Goal: Information Seeking & Learning: Learn about a topic

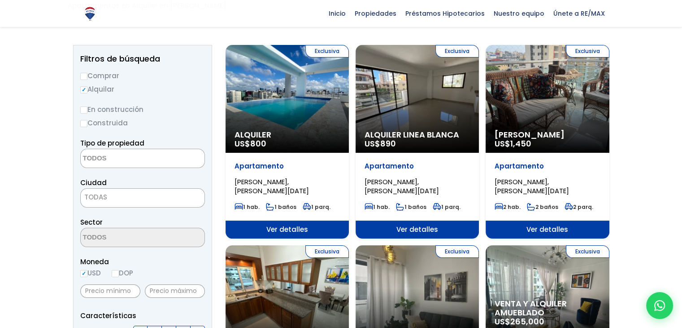
scroll to position [135, 0]
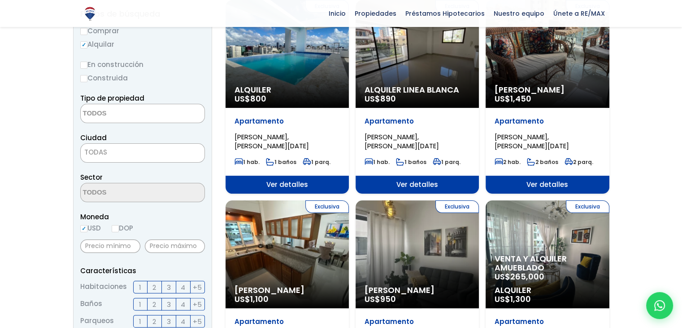
click at [110, 117] on textarea "Search" at bounding box center [124, 113] width 87 height 19
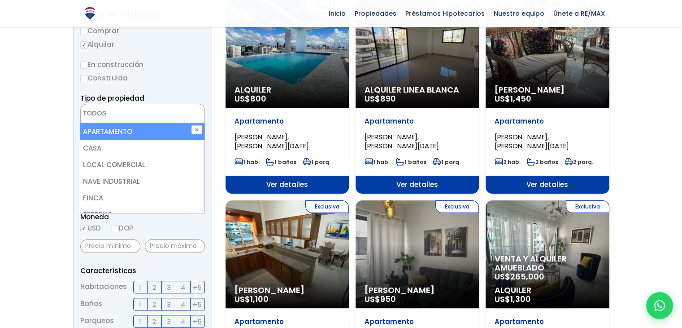
click at [120, 135] on li "APARTAMENTO" at bounding box center [142, 131] width 124 height 17
select select "apartment"
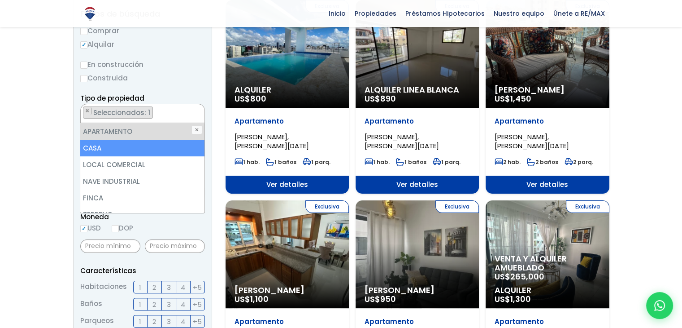
click at [175, 91] on form "Comprar Alquilar En construcción Construida Tipo de propiedad APARTAMENTO CASA …" at bounding box center [142, 313] width 125 height 576
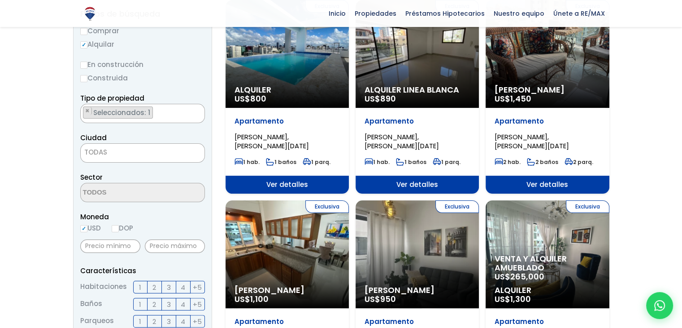
click at [133, 142] on div "Ciudad SANTO DOMINGO DE GUZMÁN SANTO DOMINGO ESTE SANTO DOMINGO OESTE SANTO DOM…" at bounding box center [142, 147] width 125 height 31
click at [130, 147] on span "TODAS" at bounding box center [143, 152] width 124 height 13
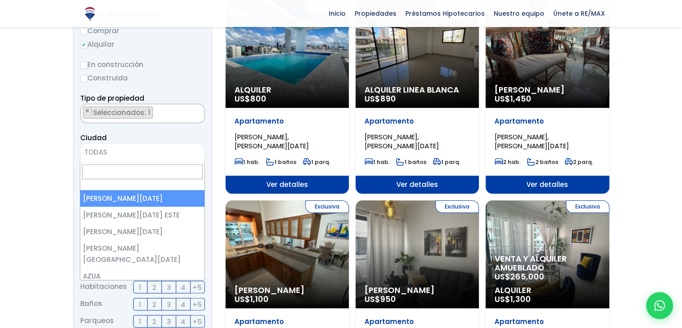
select select "1"
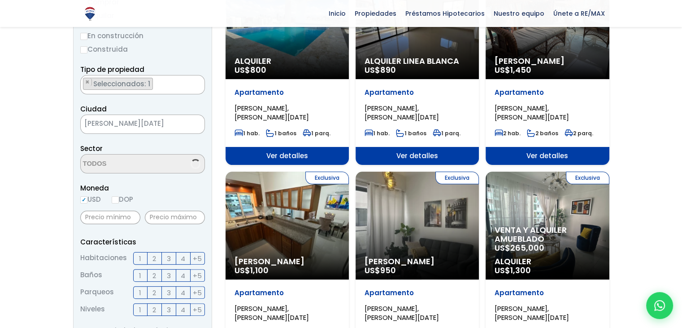
scroll to position [179, 0]
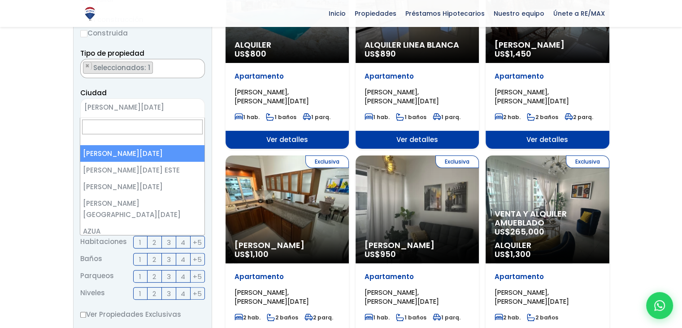
click at [140, 99] on span "× SANTO DOMINGO DE GUZMÁN" at bounding box center [142, 107] width 125 height 19
type input "eva"
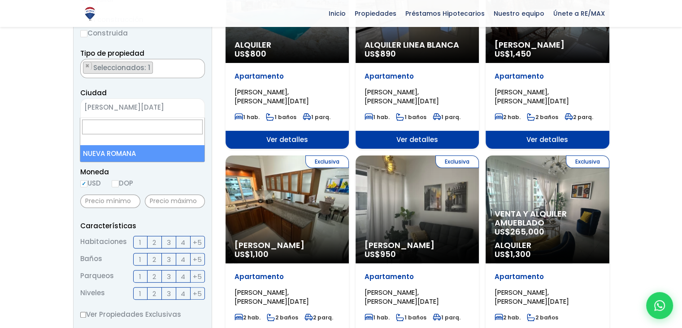
click at [206, 102] on aside "Filtros de búsqueda Comprar Alquilar En construcción Construida Tipo de propied…" at bounding box center [142, 260] width 139 height 611
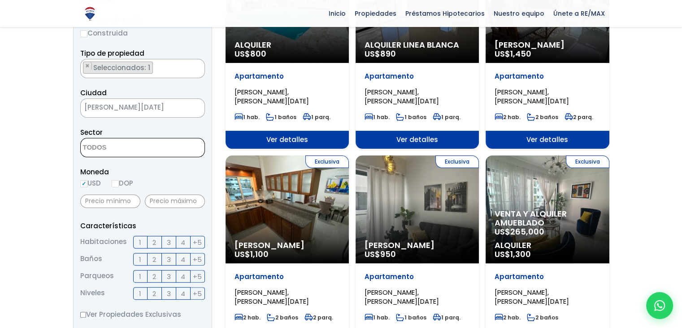
click at [145, 155] on textarea "Search" at bounding box center [124, 147] width 87 height 19
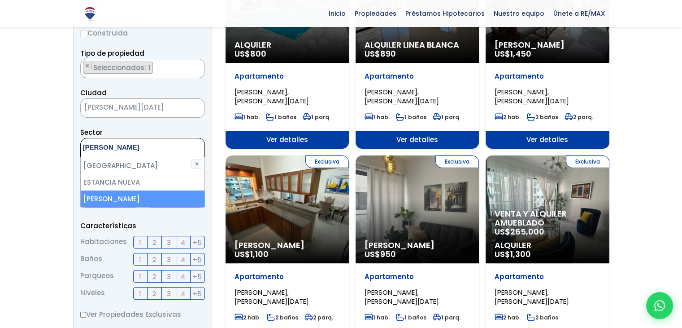
type textarea "eva"
click at [155, 191] on li "[PERSON_NAME]" at bounding box center [143, 198] width 124 height 17
select select "155"
click at [181, 192] on li "[PERSON_NAME]" at bounding box center [143, 198] width 124 height 17
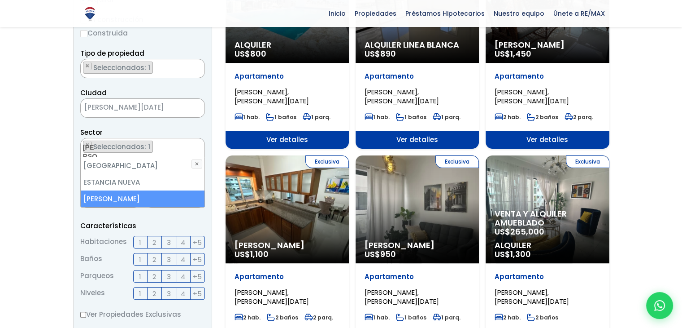
select select
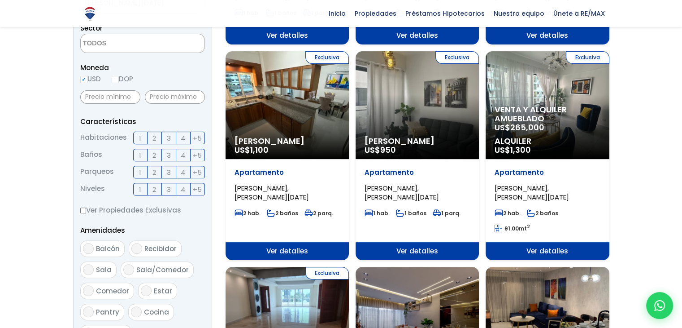
scroll to position [269, 0]
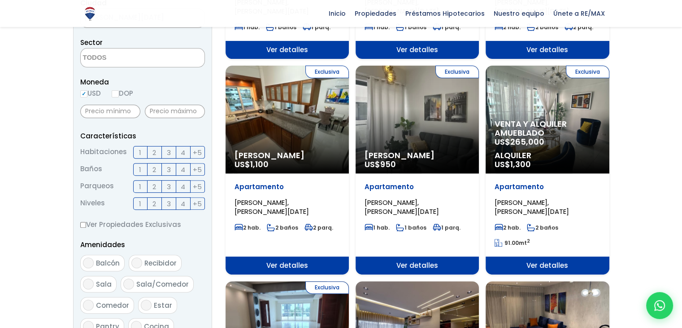
click at [172, 151] on label "3" at bounding box center [169, 152] width 14 height 13
click at [0, 0] on input "3" at bounding box center [0, 0] width 0 height 0
click at [181, 148] on span "4" at bounding box center [183, 152] width 4 height 11
click at [0, 0] on input "4" at bounding box center [0, 0] width 0 height 0
click at [165, 166] on label "3" at bounding box center [169, 169] width 14 height 13
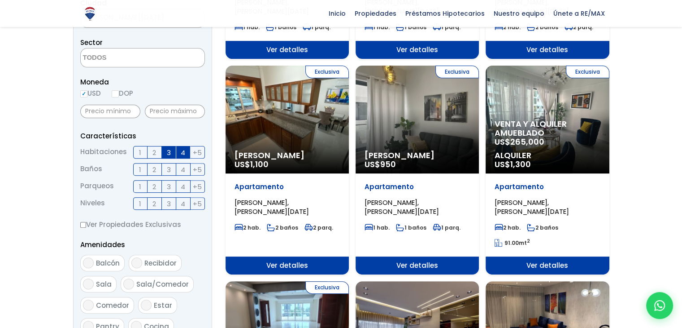
click at [0, 0] on input "3" at bounding box center [0, 0] width 0 height 0
click at [161, 168] on label "2" at bounding box center [155, 169] width 14 height 13
click at [0, 0] on input "2" at bounding box center [0, 0] width 0 height 0
click at [155, 185] on span "2" at bounding box center [155, 186] width 4 height 11
click at [0, 0] on input "2" at bounding box center [0, 0] width 0 height 0
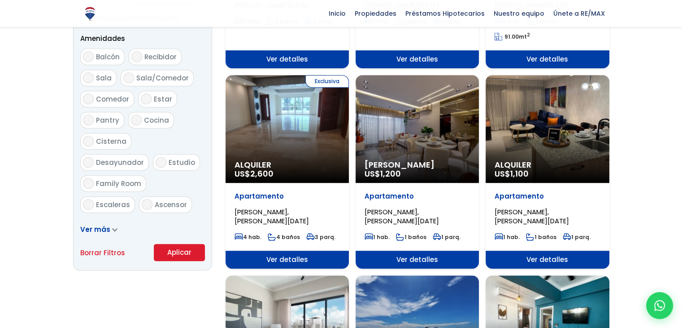
scroll to position [538, 0]
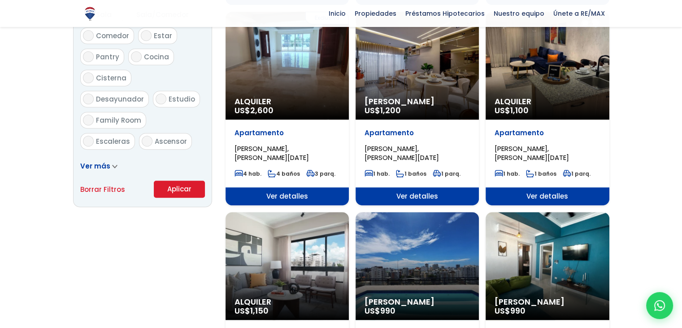
click at [174, 192] on button "Aplicar" at bounding box center [179, 188] width 51 height 17
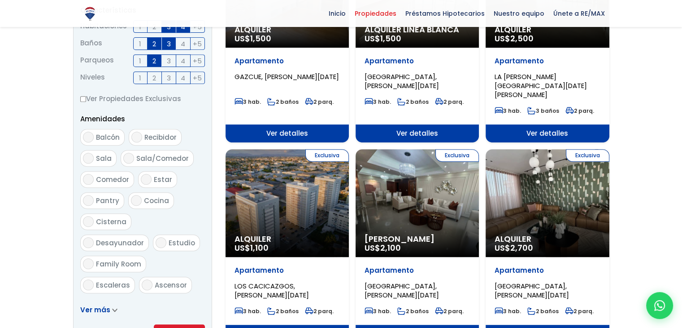
scroll to position [269, 0]
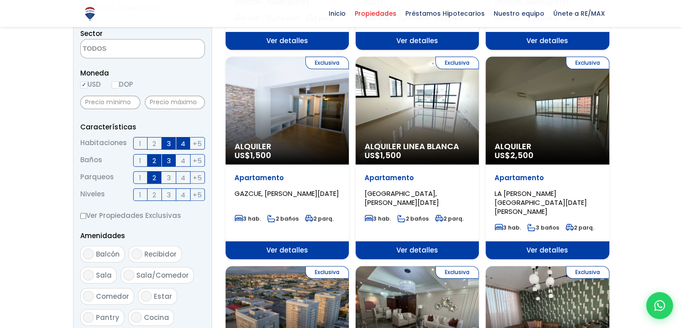
click at [185, 144] on span "4" at bounding box center [183, 143] width 4 height 11
click at [0, 0] on input "4" at bounding box center [0, 0] width 0 height 0
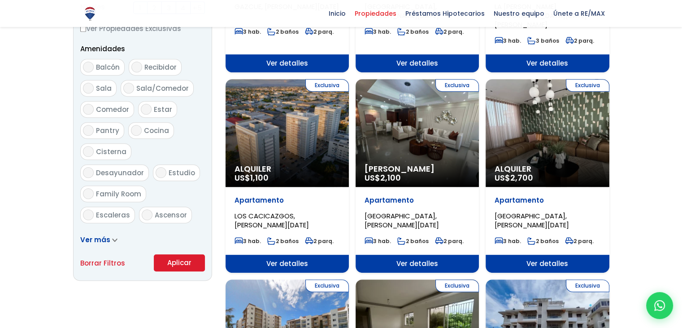
scroll to position [314, 0]
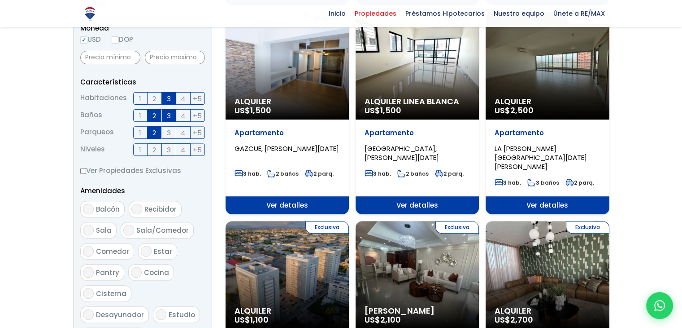
click at [173, 116] on label "3" at bounding box center [169, 115] width 14 height 13
click at [0, 0] on input "3" at bounding box center [0, 0] width 0 height 0
click at [173, 116] on label "3" at bounding box center [169, 115] width 14 height 13
click at [0, 0] on input "3" at bounding box center [0, 0] width 0 height 0
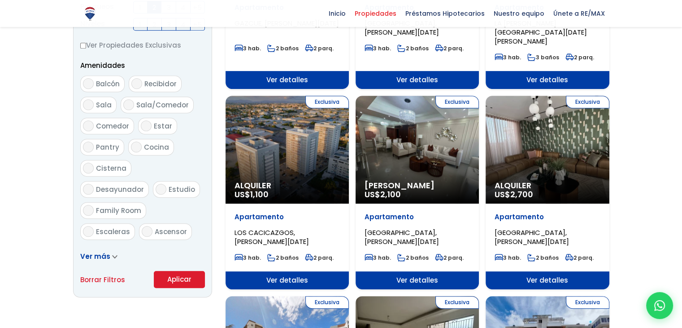
scroll to position [494, 0]
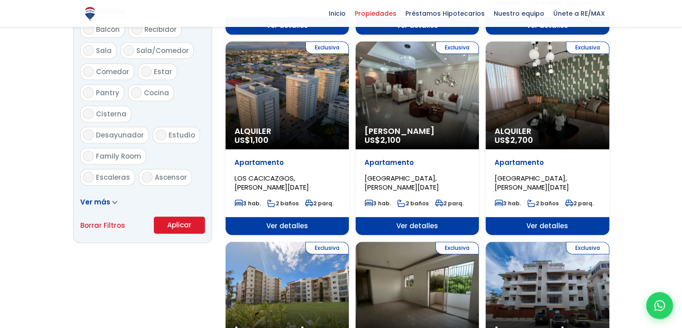
click at [183, 219] on button "Aplicar" at bounding box center [179, 224] width 51 height 17
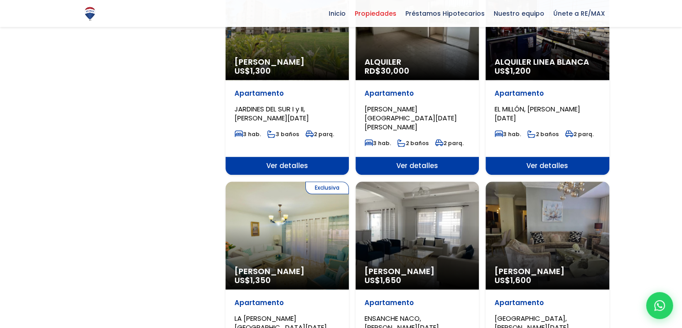
scroll to position [987, 0]
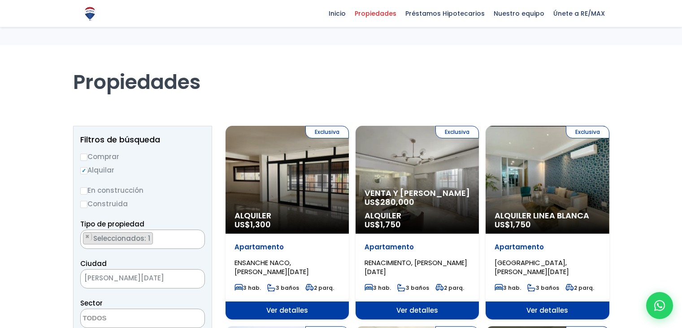
select select
